Goal: Transaction & Acquisition: Download file/media

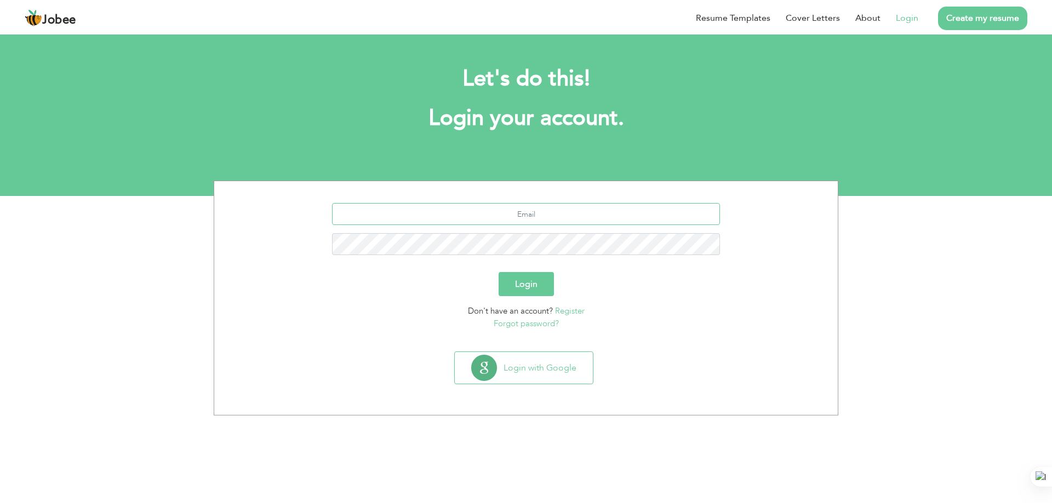
click at [531, 218] on input "text" at bounding box center [526, 214] width 388 height 22
type input "irfansaeed1989@gmail.com"
click at [543, 277] on button "Login" at bounding box center [526, 284] width 55 height 24
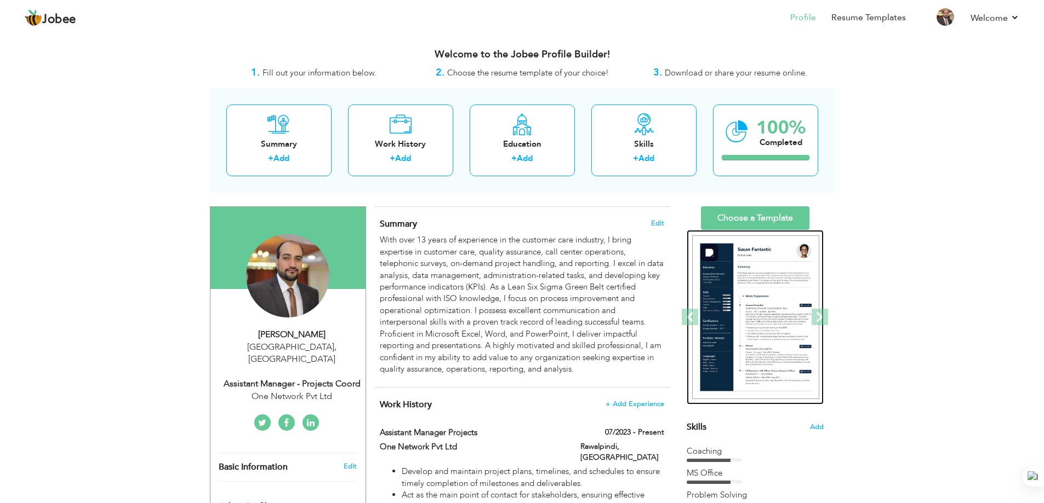
click at [765, 303] on img at bounding box center [755, 318] width 127 height 164
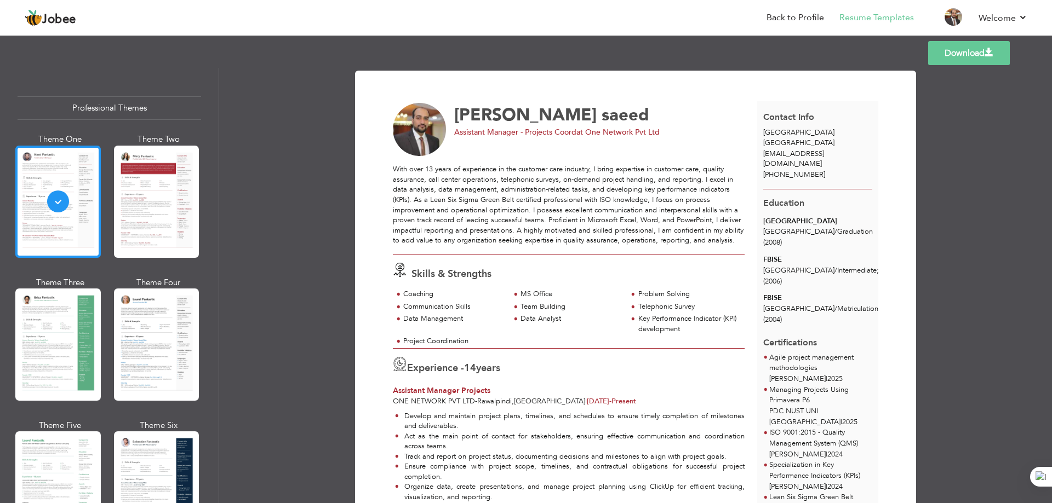
click at [78, 194] on div at bounding box center [57, 202] width 85 height 112
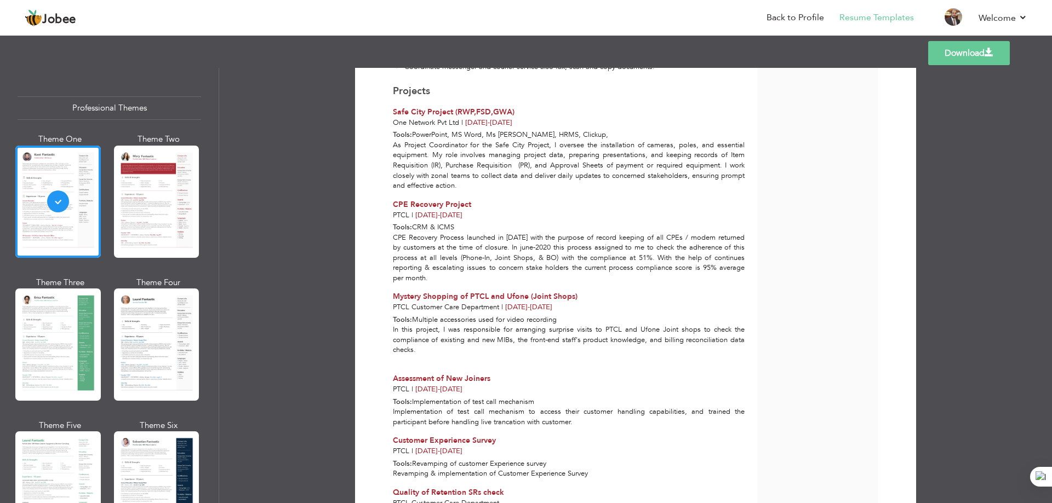
scroll to position [1642, 0]
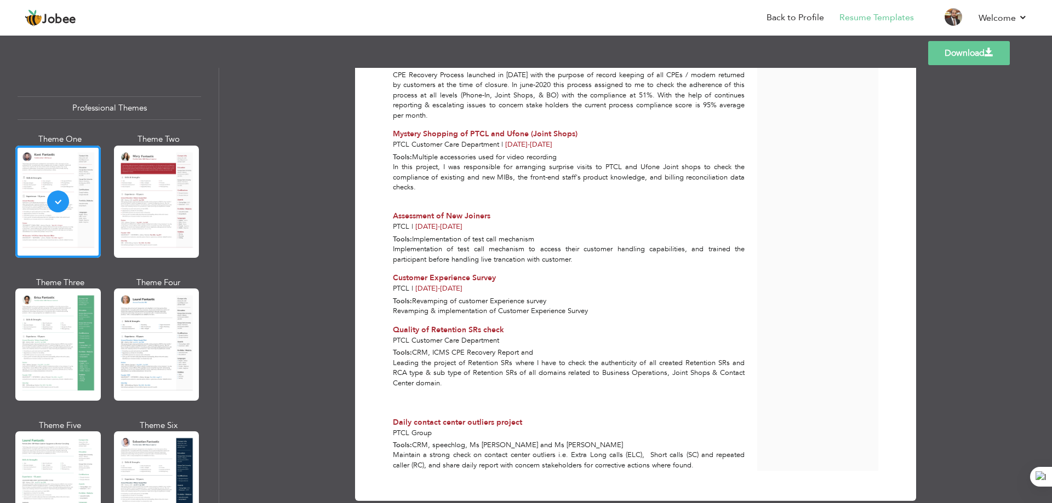
drag, startPoint x: 423, startPoint y: 206, endPoint x: 565, endPoint y: 367, distance: 215.0
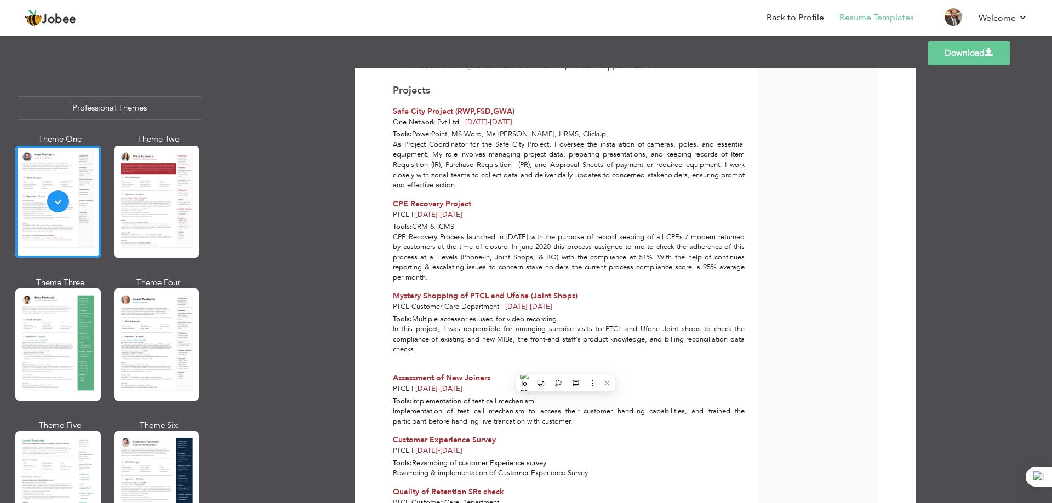
scroll to position [1478, 0]
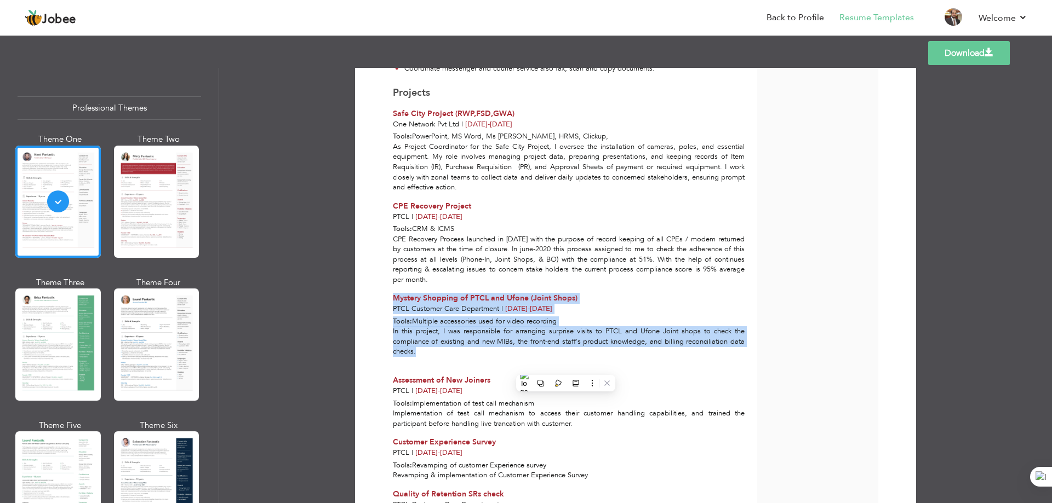
drag, startPoint x: 392, startPoint y: 276, endPoint x: 472, endPoint y: 329, distance: 95.7
click at [472, 329] on div "Mystery Shopping of PTCL and Ufone (Joint Shops) PTCL Customer Care Department …" at bounding box center [569, 330] width 364 height 74
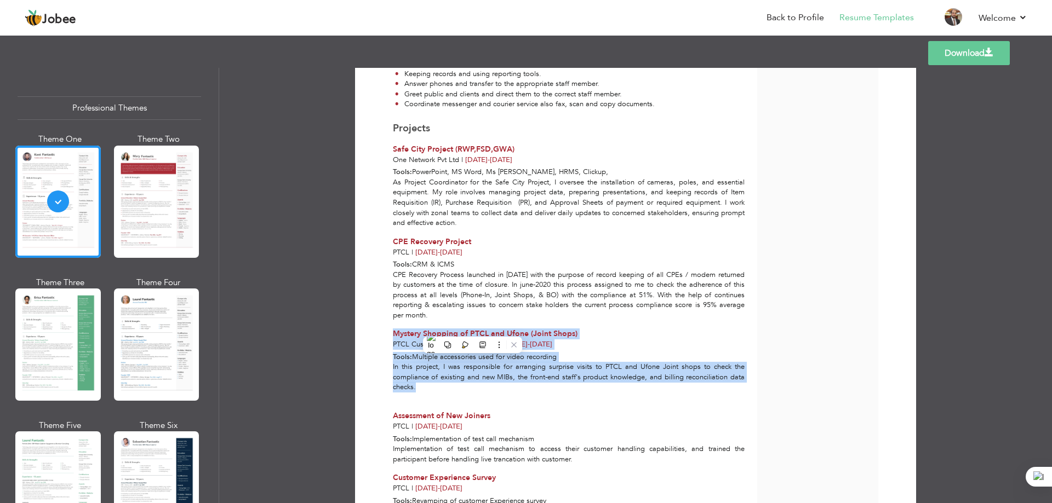
scroll to position [1423, 0]
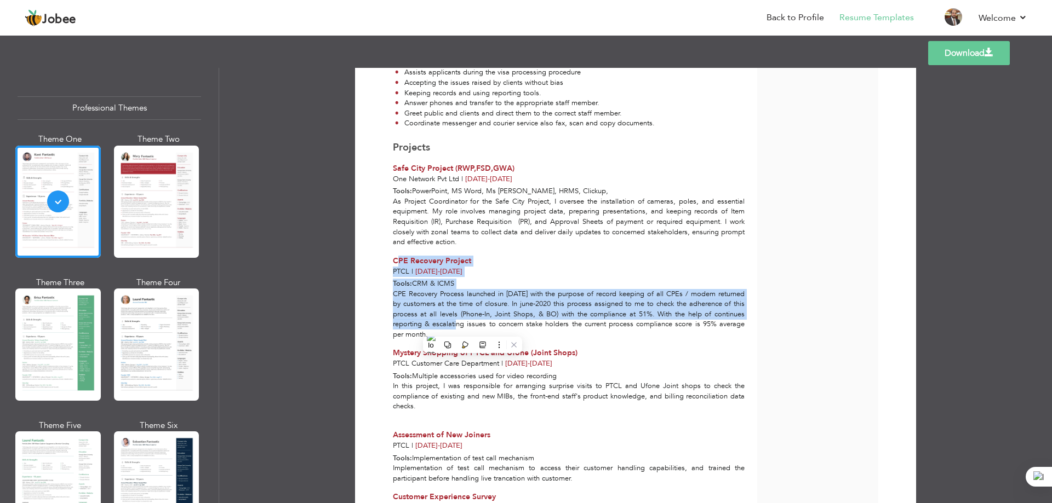
drag, startPoint x: 395, startPoint y: 239, endPoint x: 476, endPoint y: 301, distance: 101.6
click at [476, 301] on div "CPE Recovery Project PTCL | Apr 2020 - Aug 2021 Tools: CRM & ICMS CPE Recovery …" at bounding box center [569, 298] width 364 height 84
click at [448, 289] on div "CPE Recovery Process launched in [DATE] with the purpose of record keeping of a…" at bounding box center [569, 314] width 364 height 51
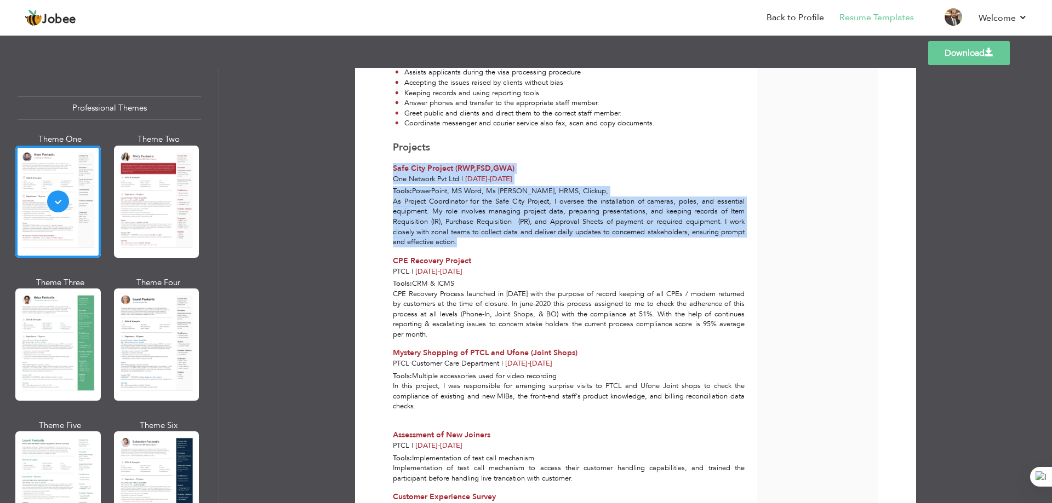
drag, startPoint x: 393, startPoint y: 148, endPoint x: 534, endPoint y: 223, distance: 159.3
click at [534, 223] on div "Projects Safe City Project (RWP,FSD,GWA) One Network Pvt Ltd | Jan 2024 - Oct 2…" at bounding box center [569, 194] width 364 height 106
click at [503, 186] on span "PowerPoint, MS Word, Ms [PERSON_NAME], HRMS, Clickup," at bounding box center [510, 191] width 196 height 10
click at [520, 141] on div "Projects Safe City Project (RWP,FSD,GWA) One Network Pvt Ltd | Jan 2024 - Oct 2…" at bounding box center [569, 162] width 364 height 43
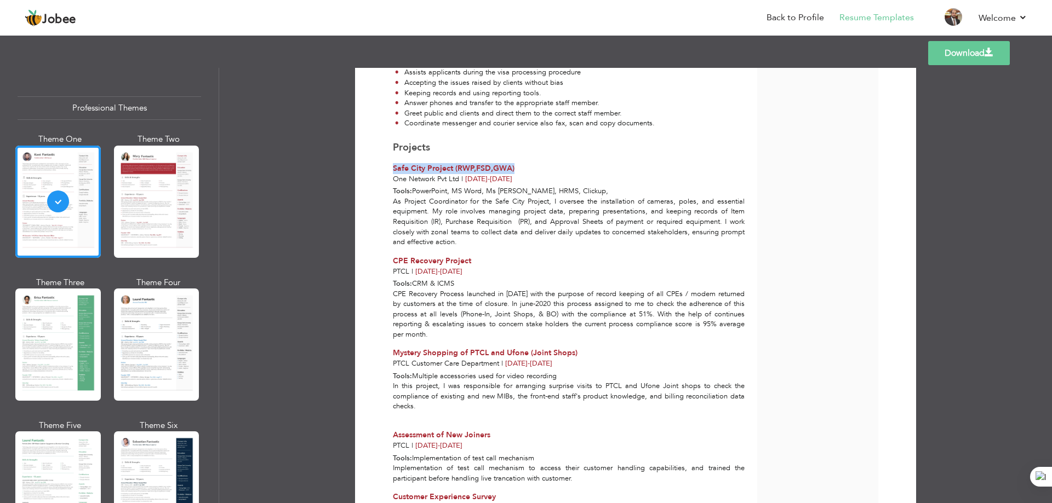
drag, startPoint x: 508, startPoint y: 146, endPoint x: 388, endPoint y: 150, distance: 120.1
click at [388, 150] on div "Projects Safe City Project (RWP,FSD,GWA) One Network Pvt Ltd | Jan 2024 - Oct 2…" at bounding box center [569, 162] width 364 height 43
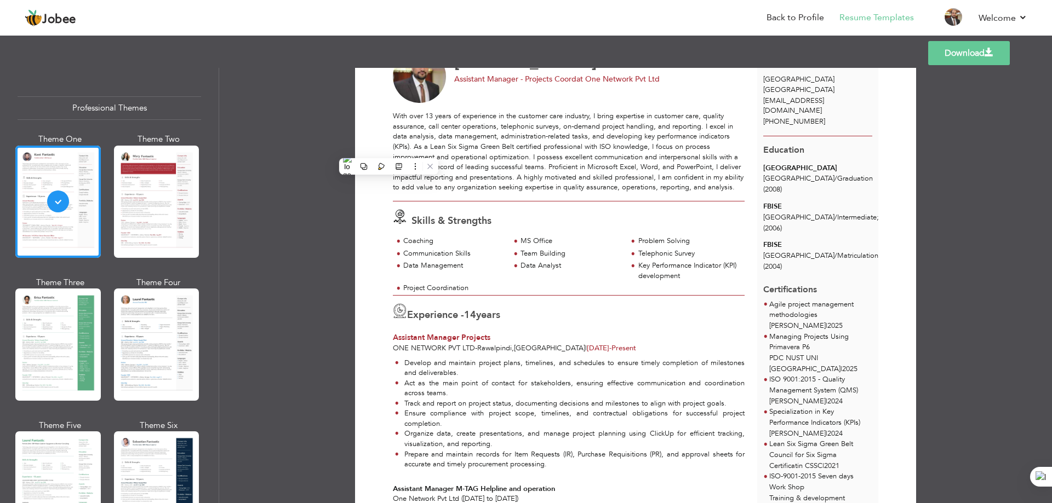
scroll to position [0, 0]
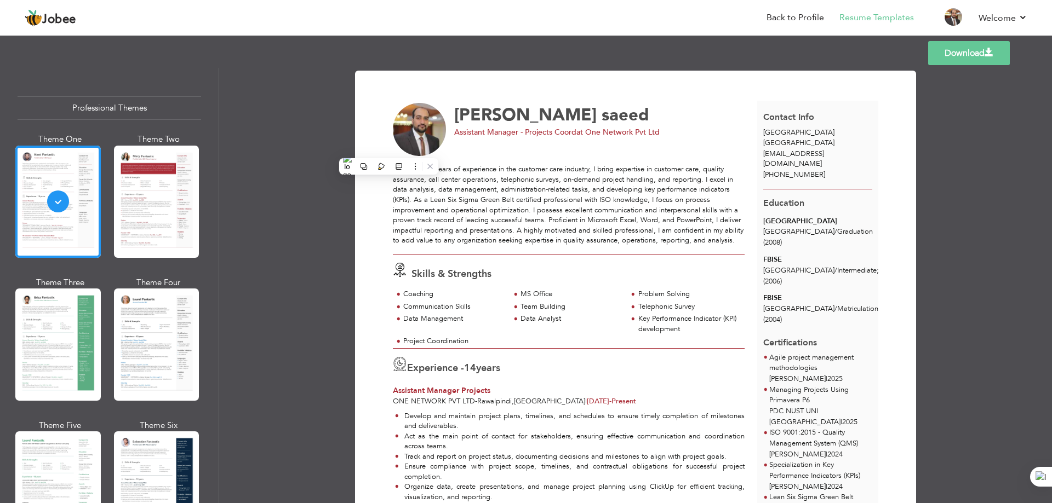
click at [973, 59] on link "Download" at bounding box center [969, 53] width 82 height 24
